Goal: Check status: Check status

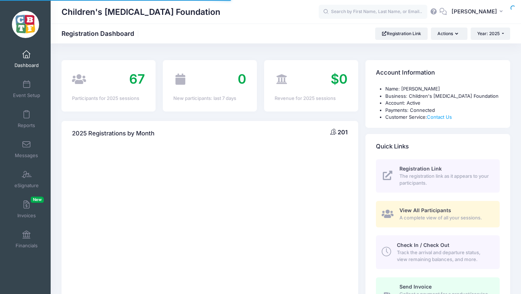
select select
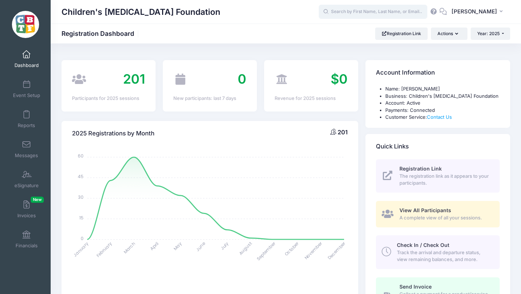
click at [369, 12] on input "text" at bounding box center [373, 12] width 108 height 14
type input "s"
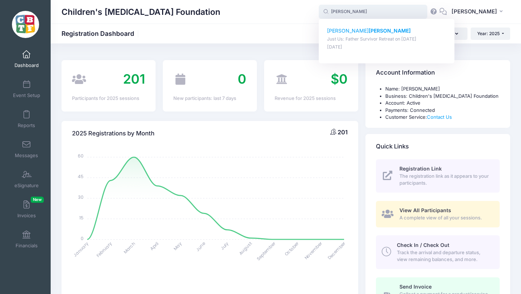
click at [369, 29] on strong "Goldman" at bounding box center [389, 30] width 42 height 6
type input "Michael Goldman (Just Us: Father Survivor Retreat, May-30, 2025)"
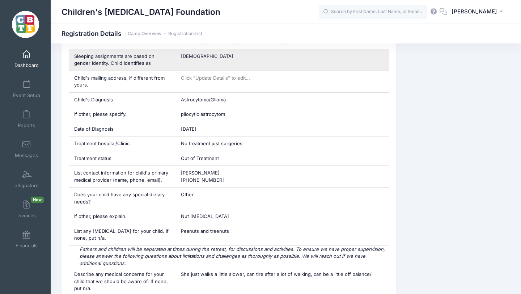
scroll to position [578, 0]
